Goal: Book appointment/travel/reservation

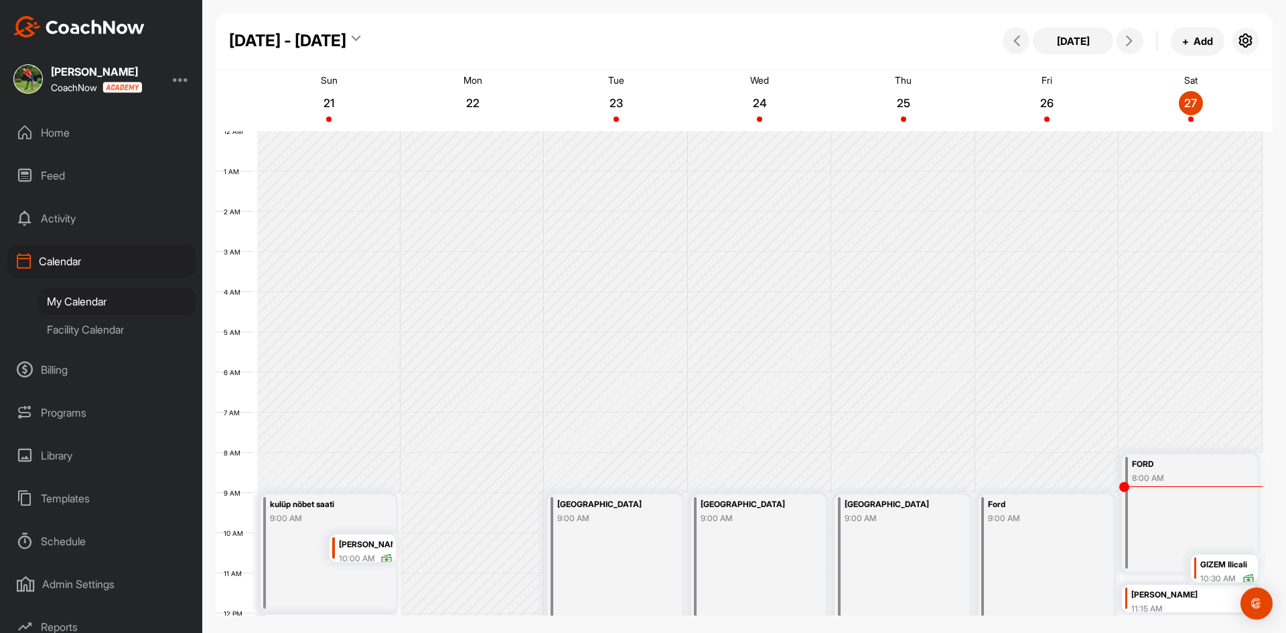
scroll to position [232, 0]
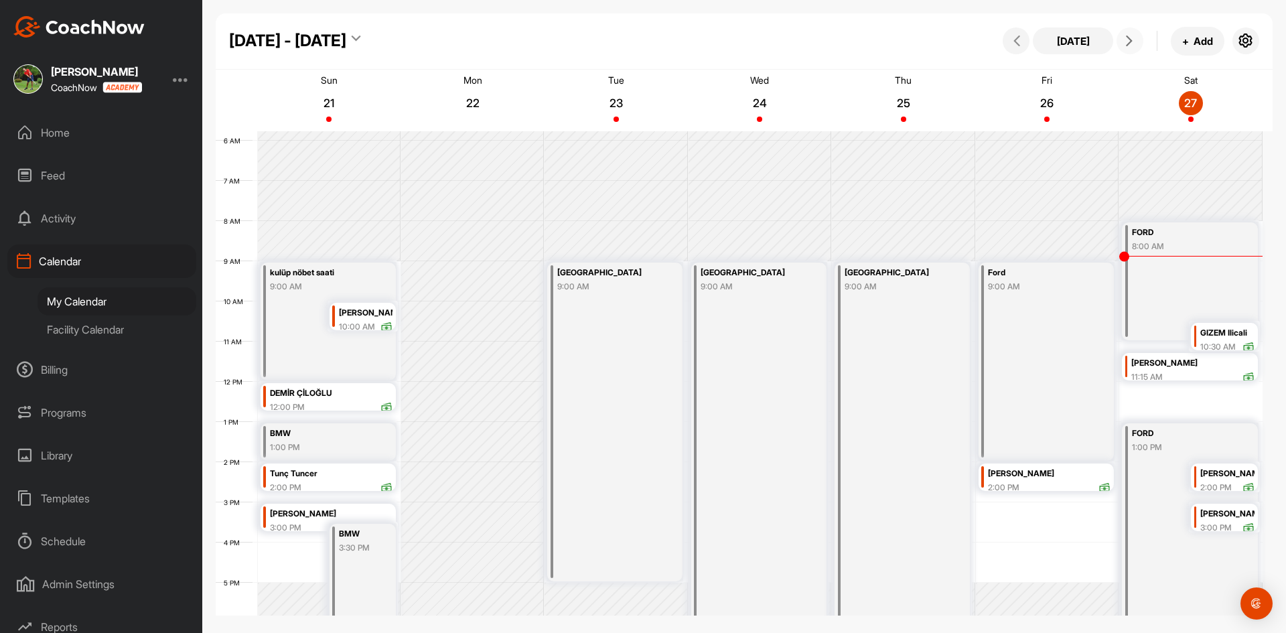
click at [1133, 42] on icon at bounding box center [1129, 41] width 11 height 11
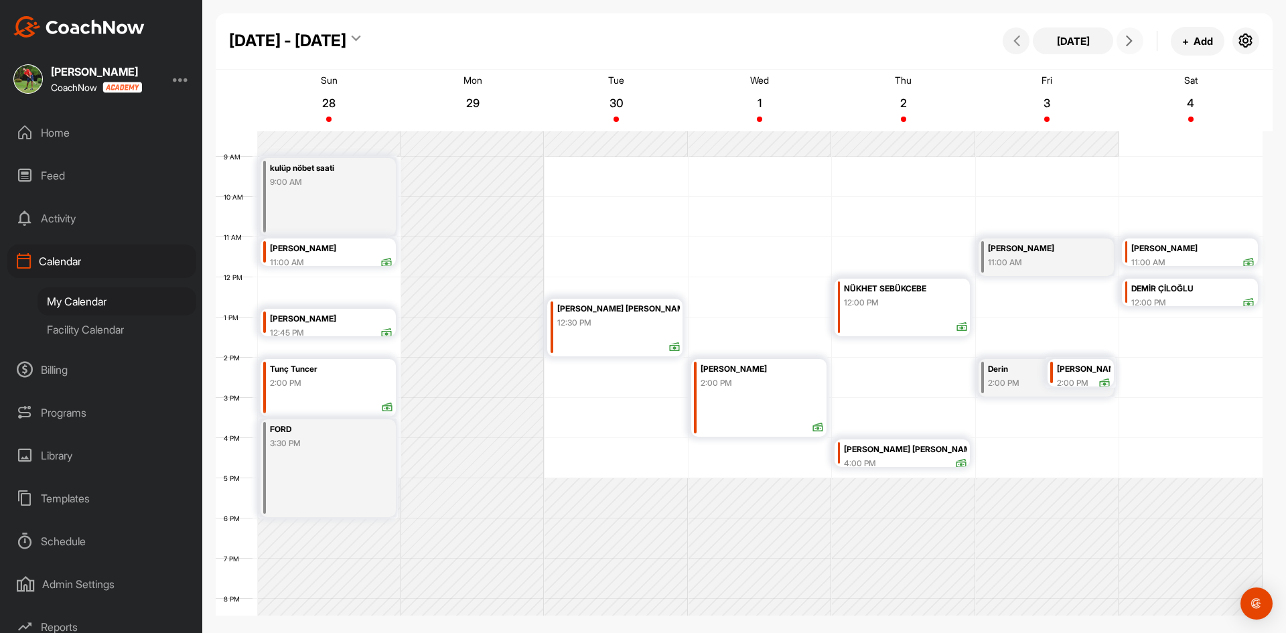
scroll to position [366, 0]
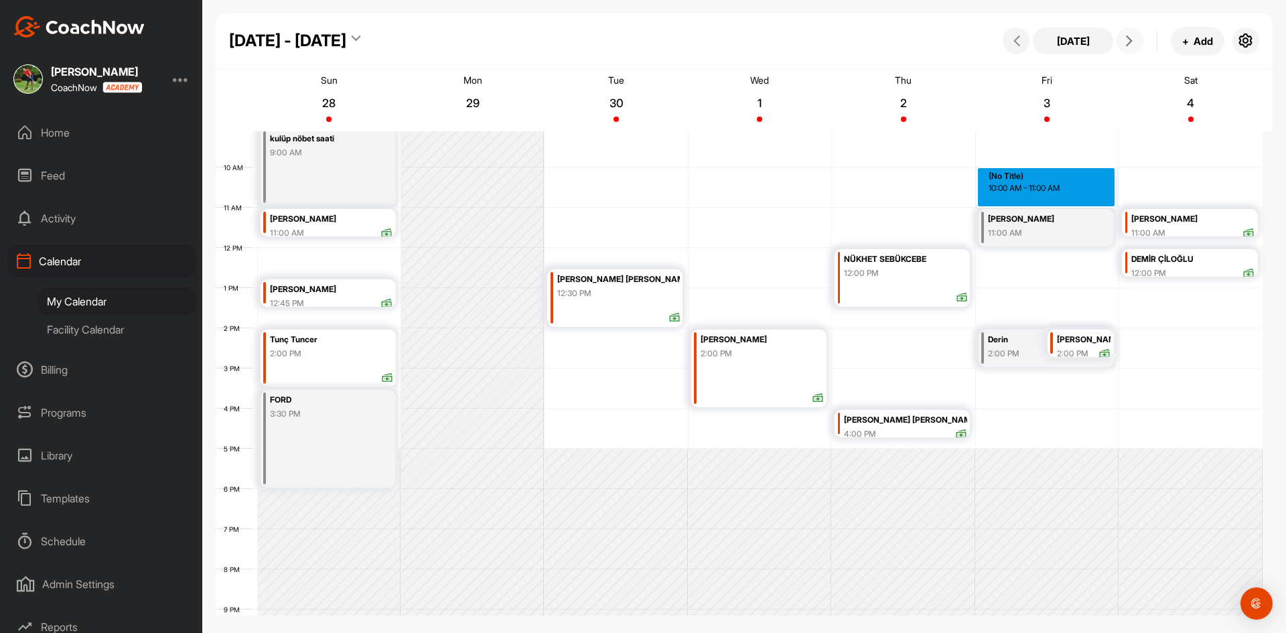
click at [1028, 184] on div "12 AM 1 AM 2 AM 3 AM 4 AM 5 AM 6 AM 7 AM 8 AM 9 AM 10 AM 11 AM 12 PM 1 PM 2 PM …" at bounding box center [739, 248] width 1047 height 965
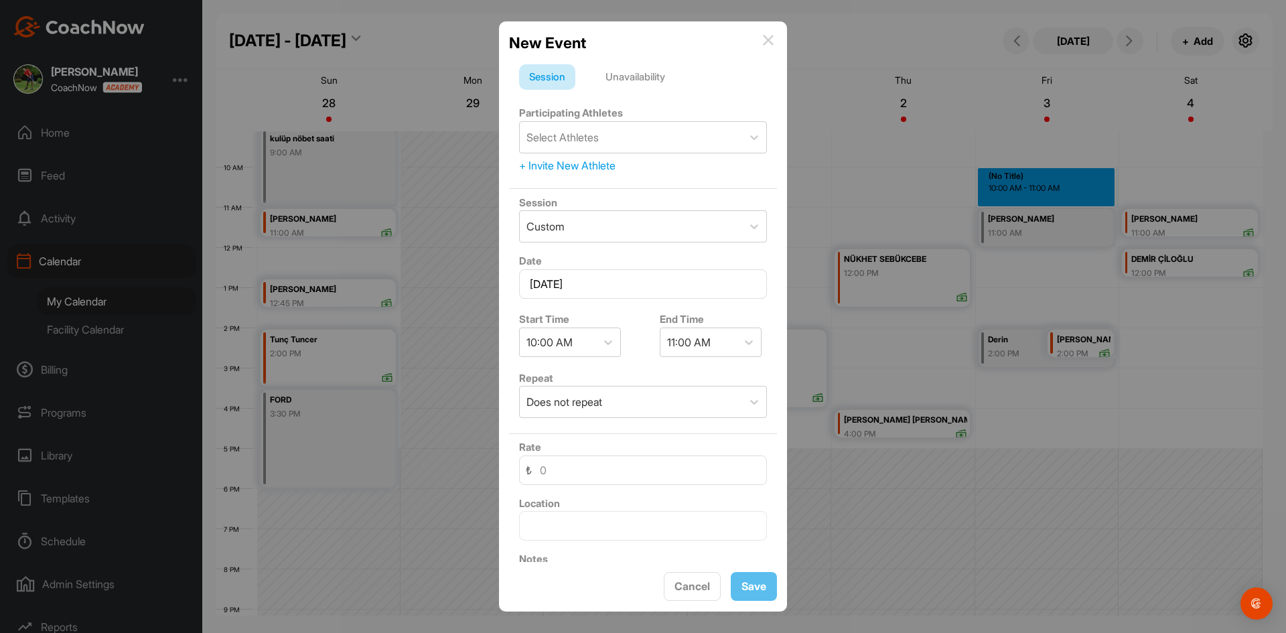
click at [770, 38] on img at bounding box center [768, 40] width 11 height 11
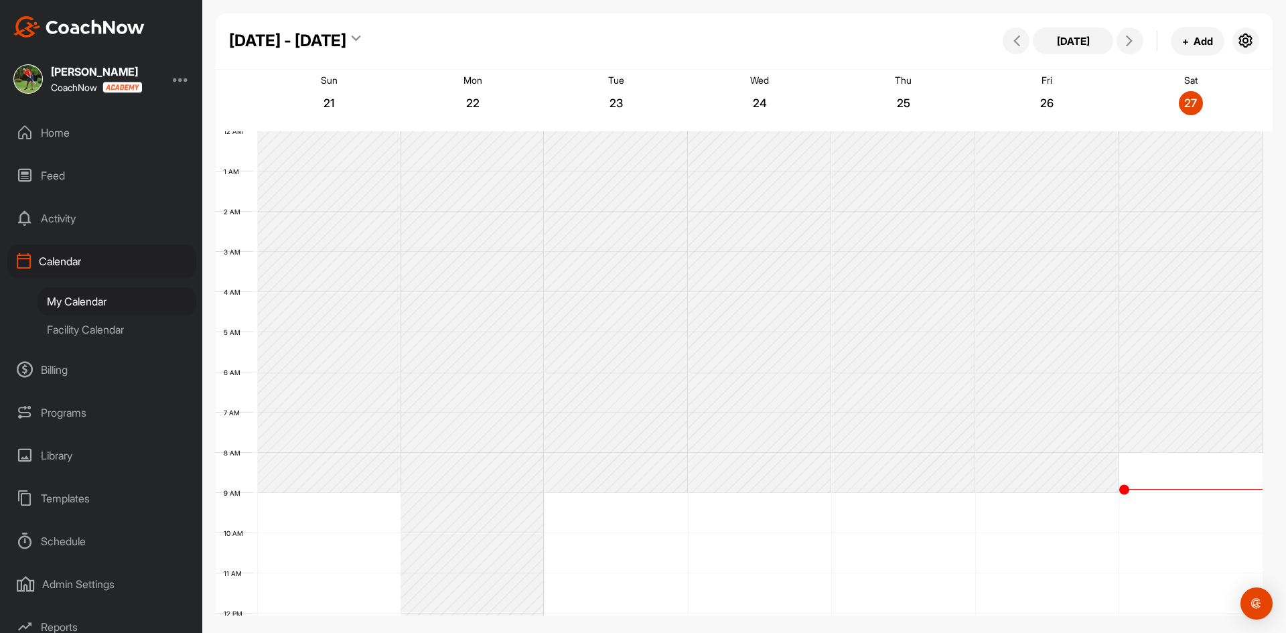
scroll to position [232, 0]
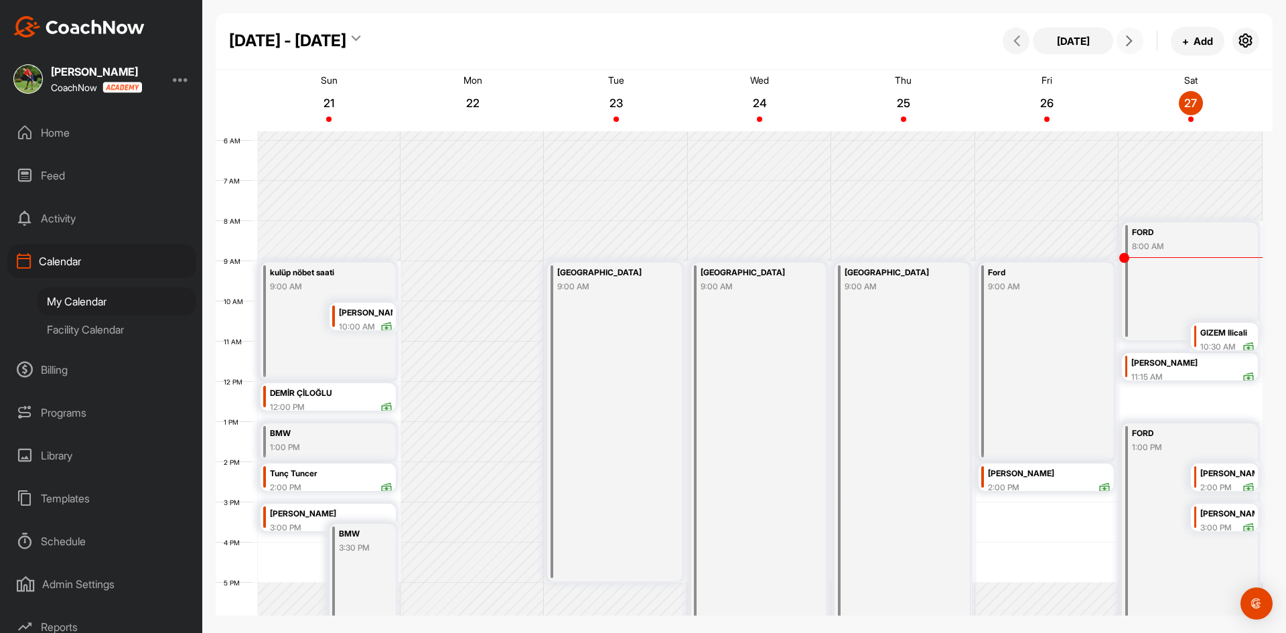
click at [1131, 44] on icon at bounding box center [1129, 41] width 11 height 11
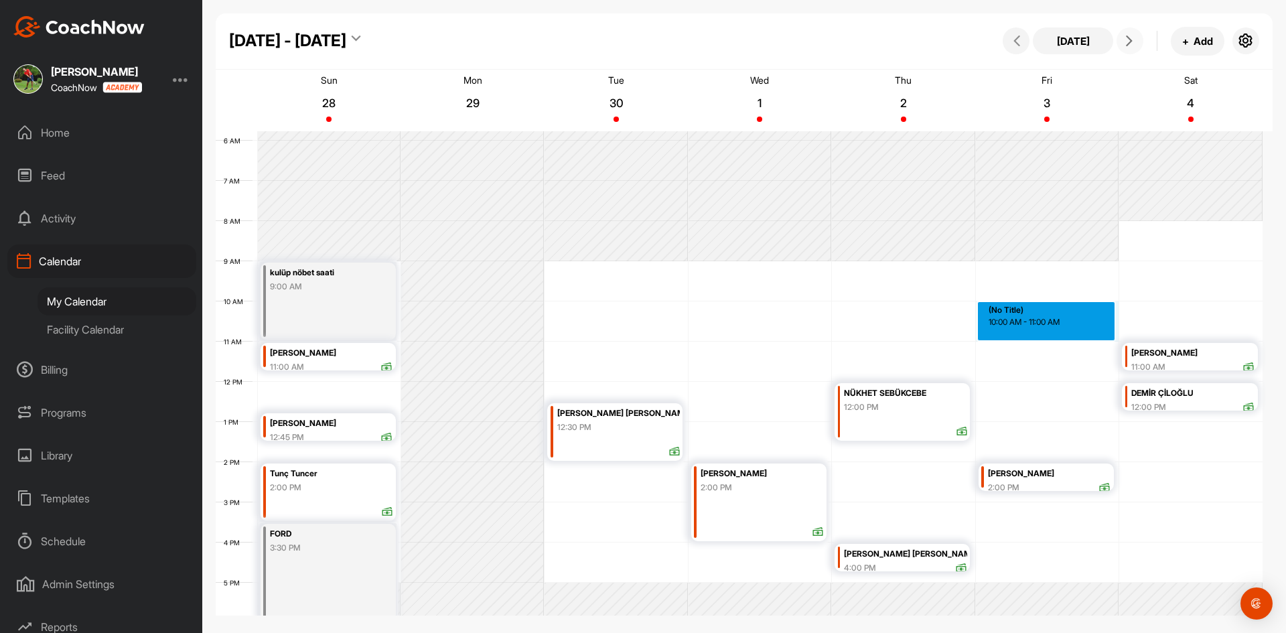
click at [1037, 321] on div "12 AM 1 AM 2 AM 3 AM 4 AM 5 AM 6 AM 7 AM 8 AM 9 AM 10 AM 11 AM 12 PM 1 PM 2 PM …" at bounding box center [739, 382] width 1047 height 965
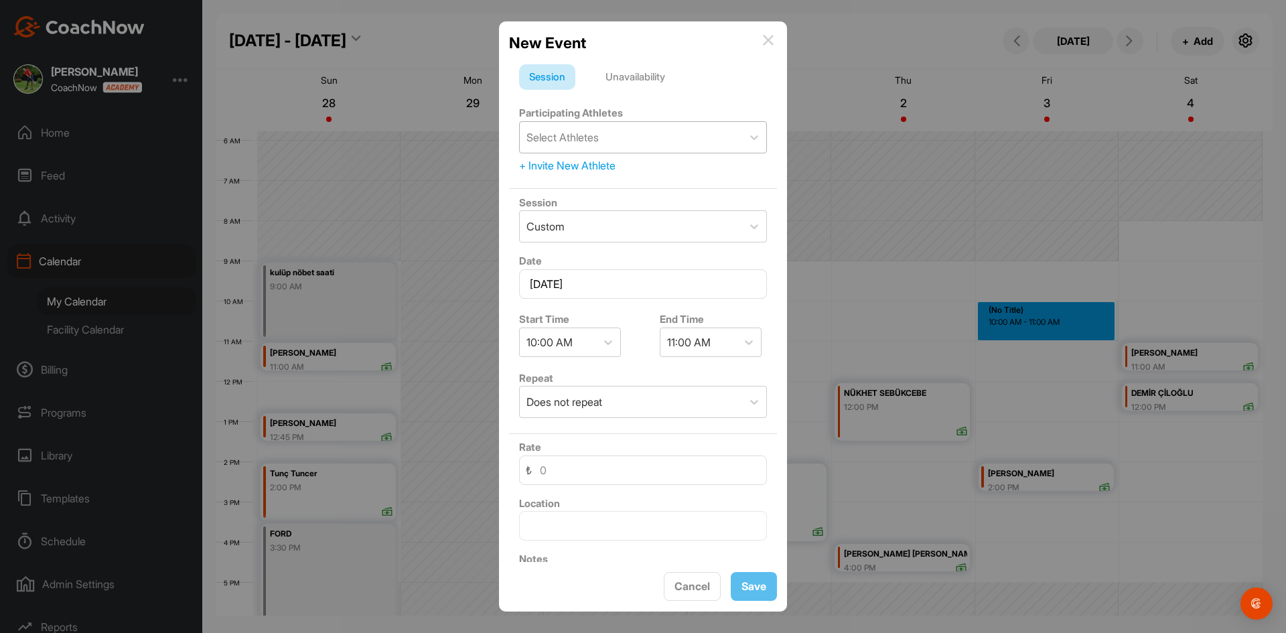
click at [695, 133] on div "Select Athletes" at bounding box center [631, 137] width 222 height 31
type input "dr"
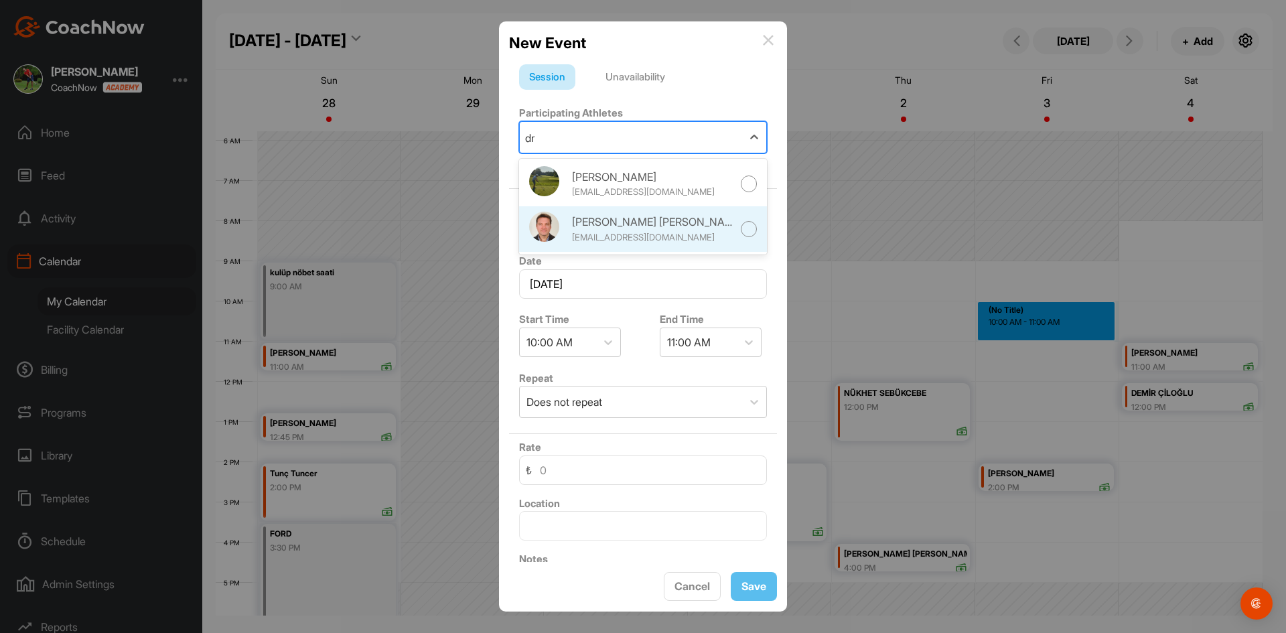
click at [678, 241] on div "[EMAIL_ADDRESS][DOMAIN_NAME]" at bounding box center [652, 237] width 161 height 13
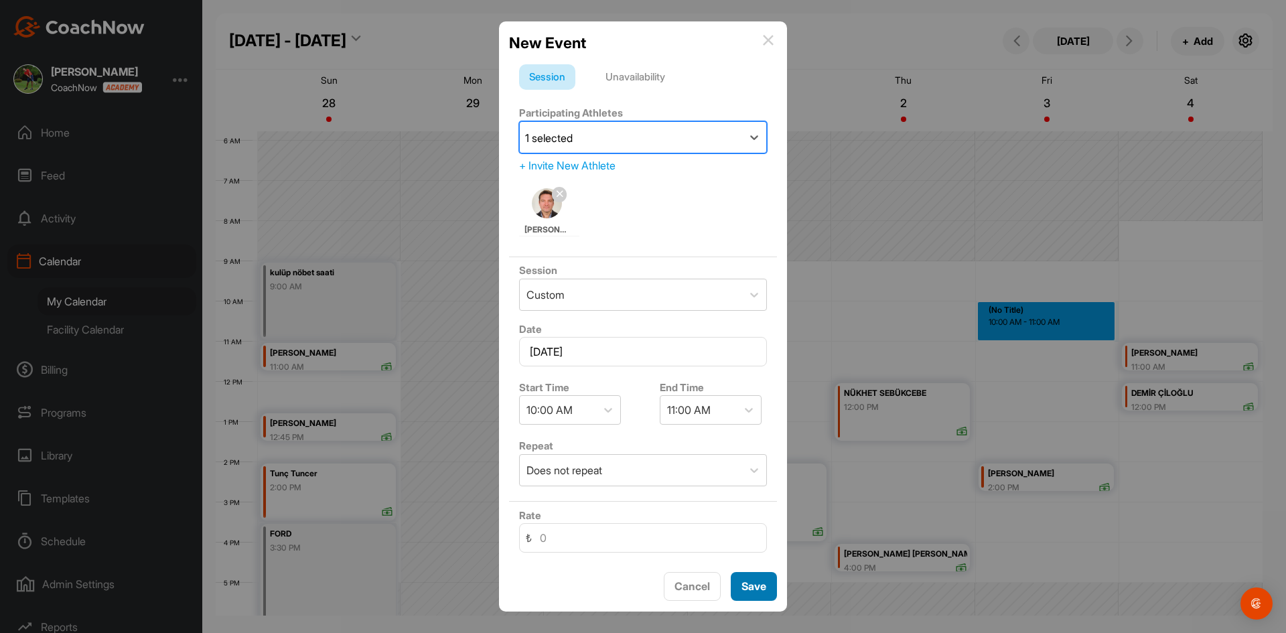
click at [744, 587] on span "Save" at bounding box center [754, 585] width 25 height 13
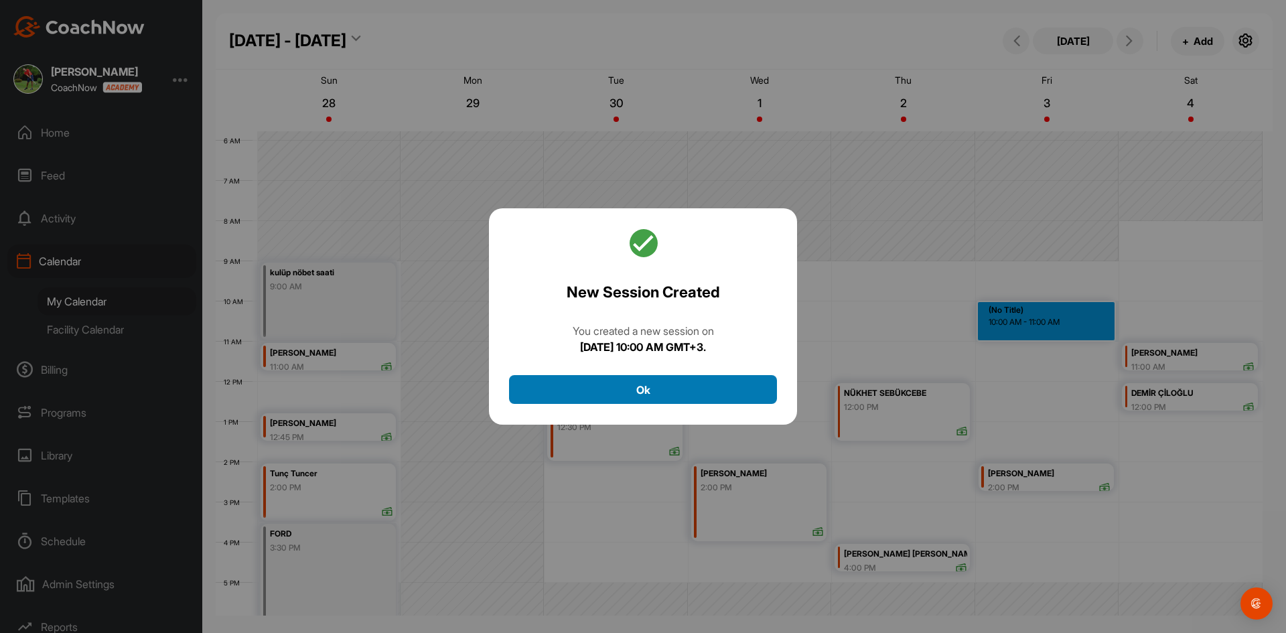
click at [605, 398] on button "Ok" at bounding box center [643, 389] width 268 height 29
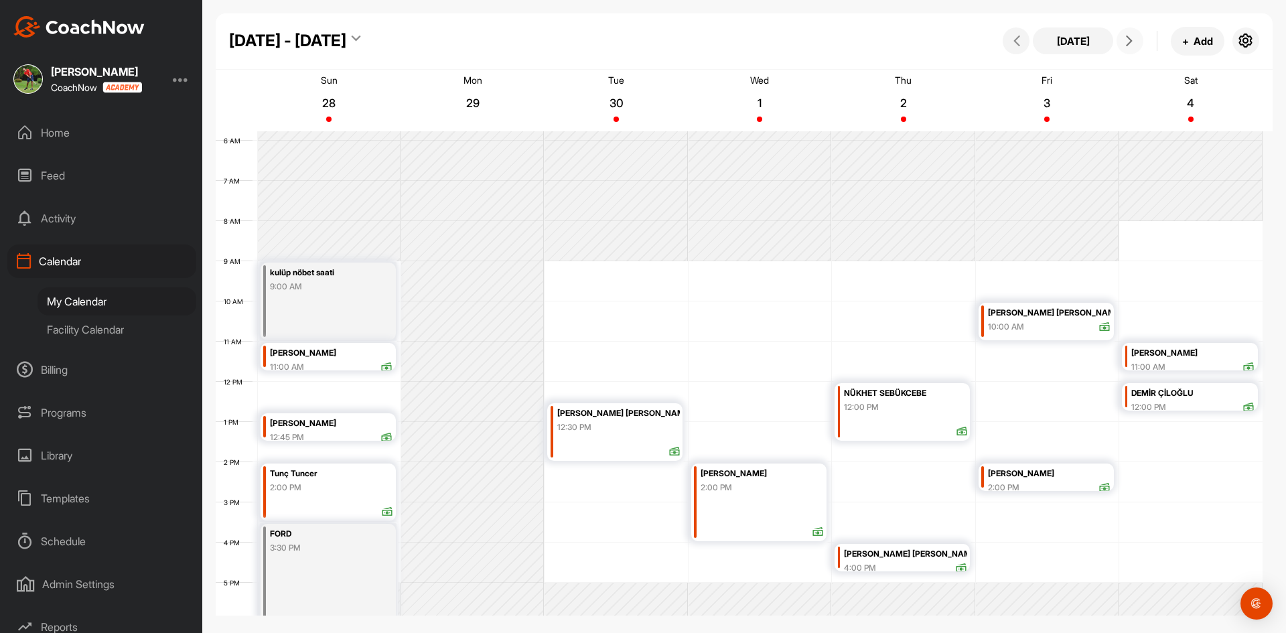
click at [1133, 42] on icon at bounding box center [1129, 41] width 11 height 11
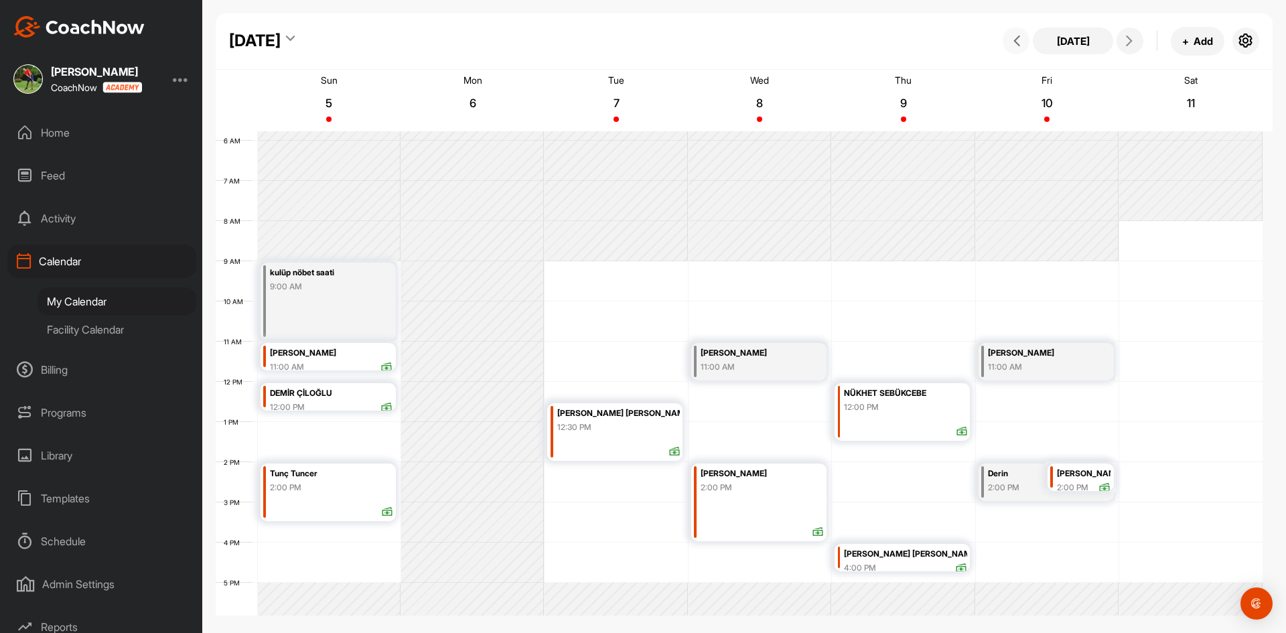
click at [1013, 42] on icon at bounding box center [1017, 41] width 11 height 11
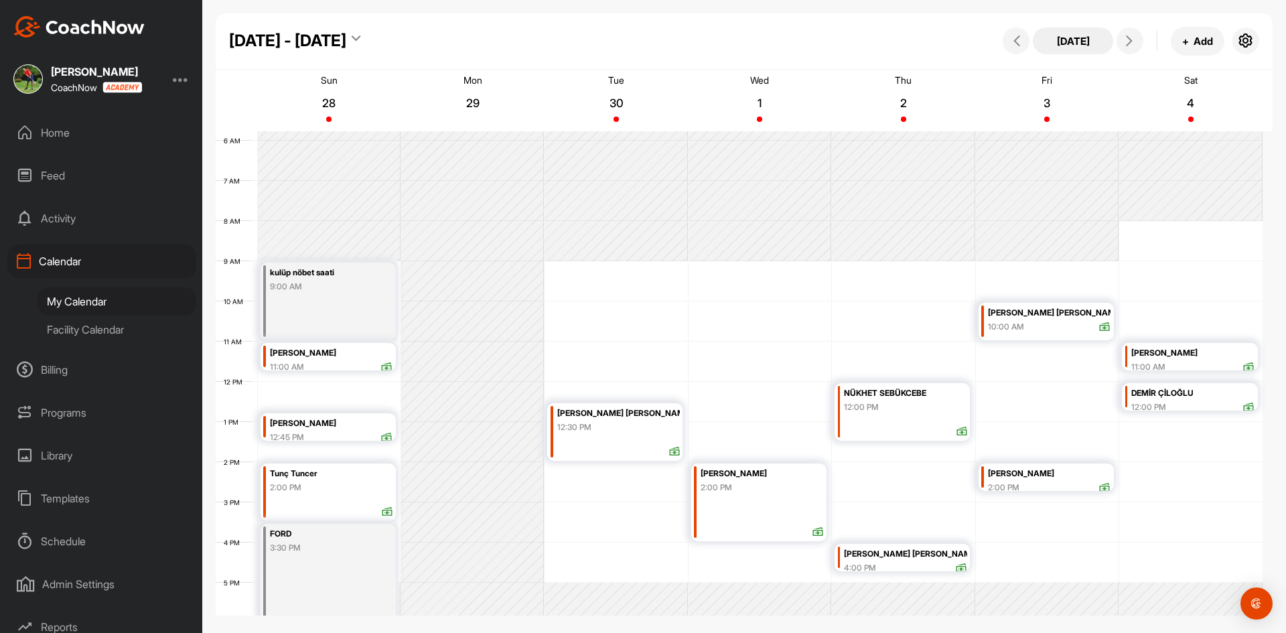
click at [1075, 44] on button "[DATE]" at bounding box center [1073, 40] width 80 height 27
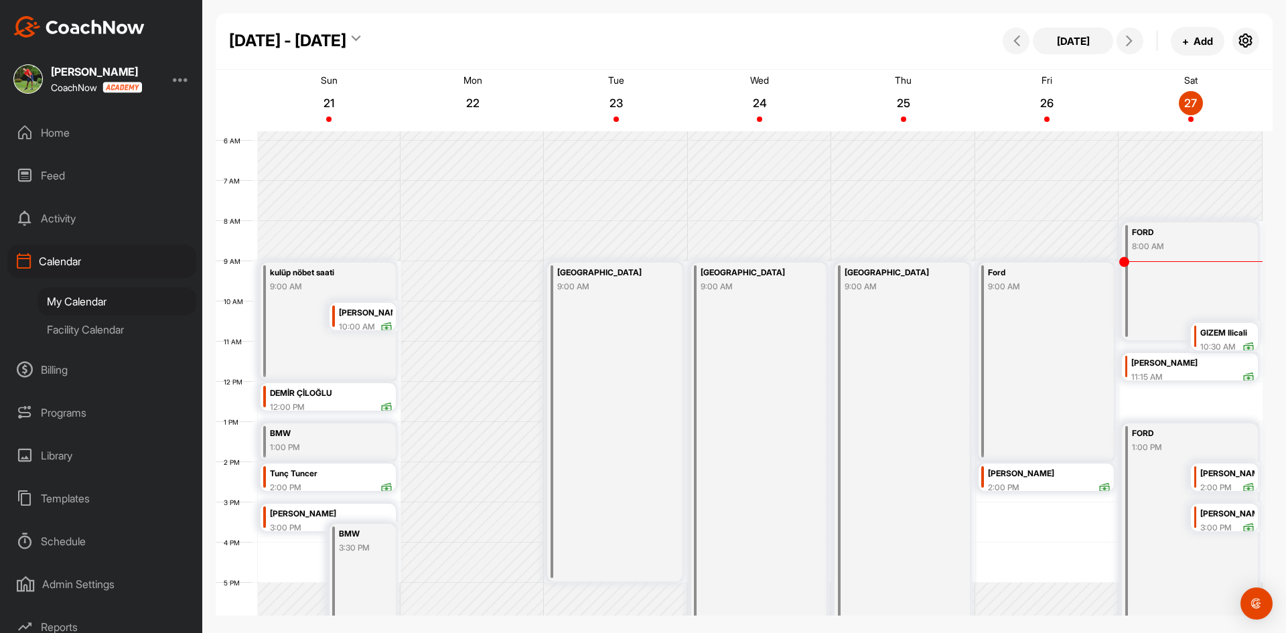
click at [116, 322] on div "Facility Calendar" at bounding box center [117, 330] width 159 height 28
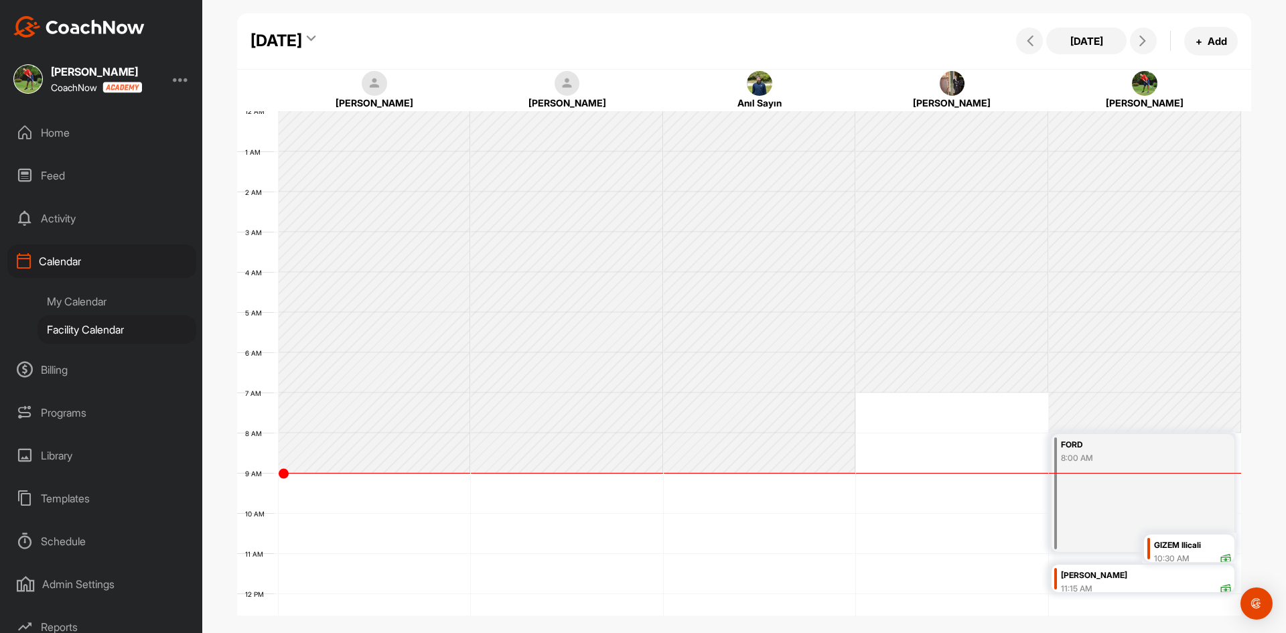
scroll to position [232, 0]
